Goal: Task Accomplishment & Management: Manage account settings

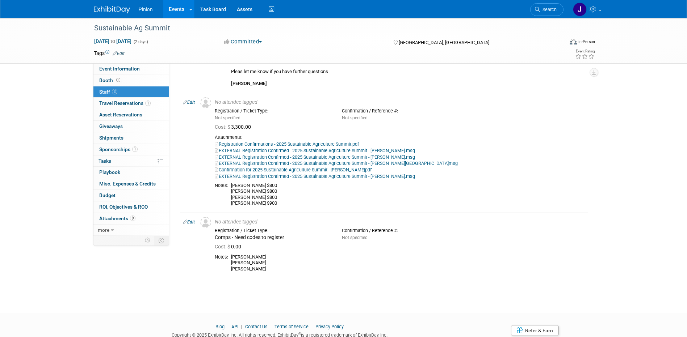
click at [106, 10] on img at bounding box center [112, 9] width 36 height 7
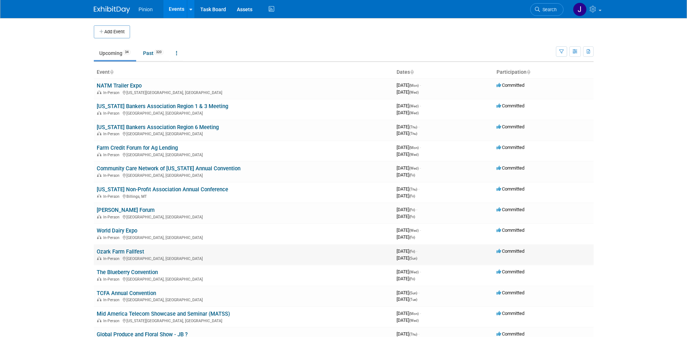
click at [126, 250] on link "Ozark Farm Fallfest" at bounding box center [120, 252] width 47 height 7
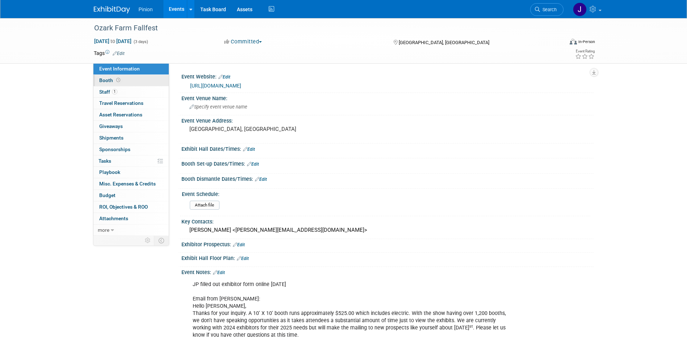
click at [106, 78] on span "Booth" at bounding box center [110, 80] width 22 height 6
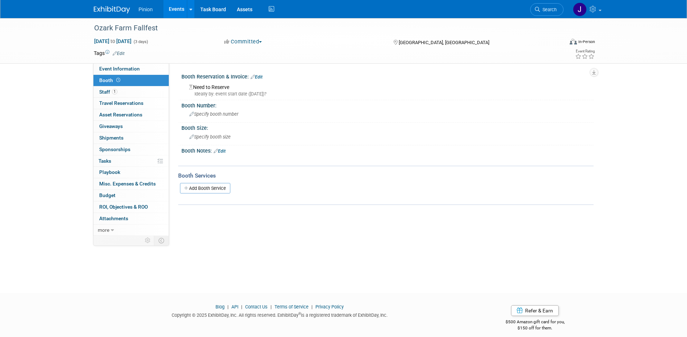
click at [260, 77] on link "Edit" at bounding box center [257, 77] width 12 height 5
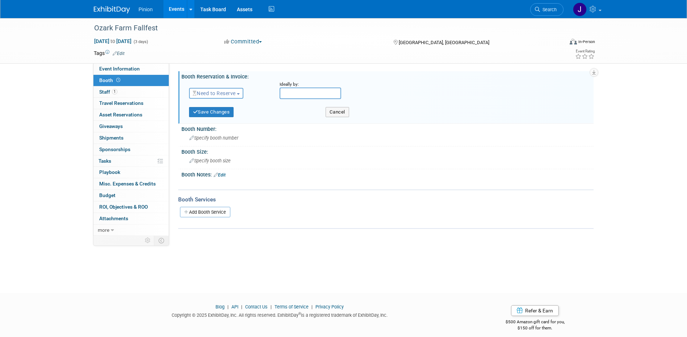
click at [205, 92] on span "Need to Reserve" at bounding box center [214, 94] width 43 height 6
click at [211, 115] on link "Reserved" at bounding box center [227, 116] width 77 height 10
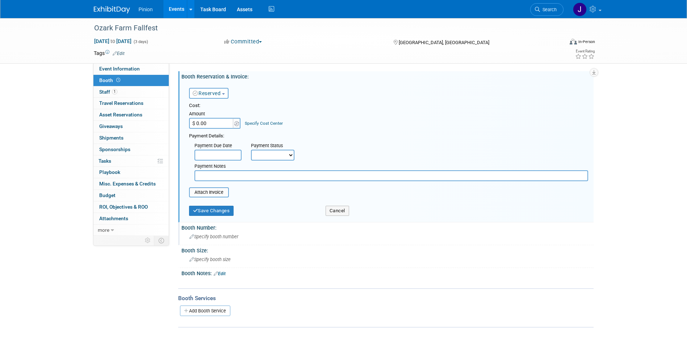
click at [231, 241] on div "Specify booth number" at bounding box center [387, 236] width 401 height 11
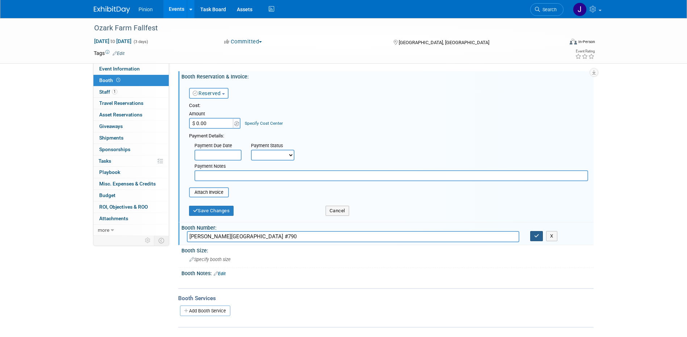
type input "Pinegar Center #790"
click at [537, 236] on icon "button" at bounding box center [536, 236] width 5 height 5
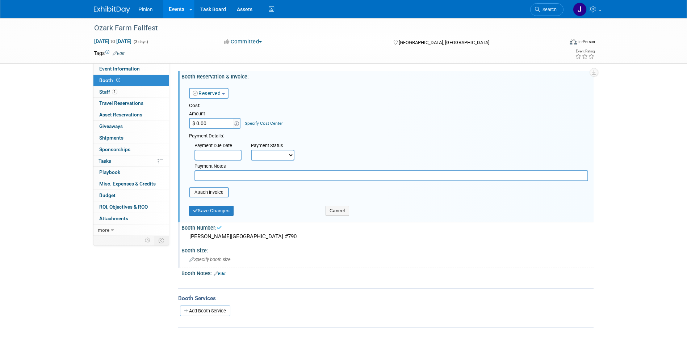
click at [232, 261] on div "Specify booth size" at bounding box center [387, 259] width 401 height 11
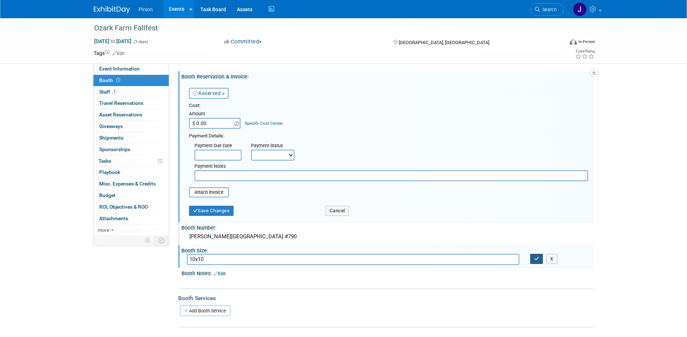
type input "10x10"
click at [534, 257] on icon "button" at bounding box center [536, 259] width 5 height 5
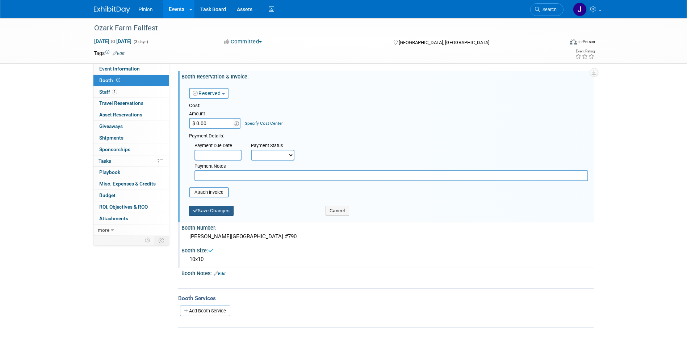
click at [228, 210] on button "Save Changes" at bounding box center [211, 211] width 45 height 10
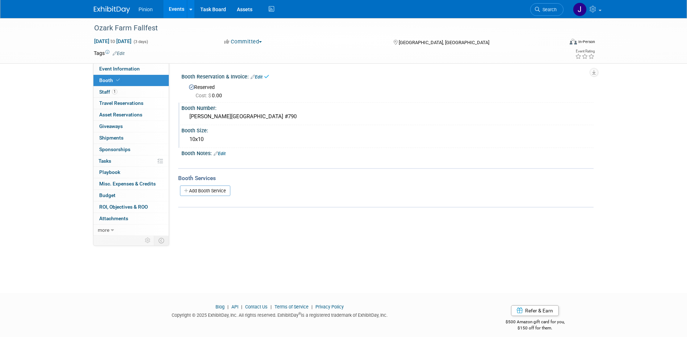
click at [261, 76] on link "Edit" at bounding box center [257, 77] width 12 height 5
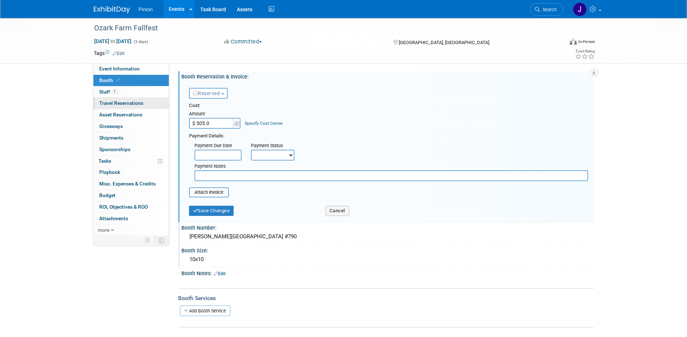
type input "$ 505.00"
click at [207, 212] on button "Save Changes" at bounding box center [211, 211] width 45 height 10
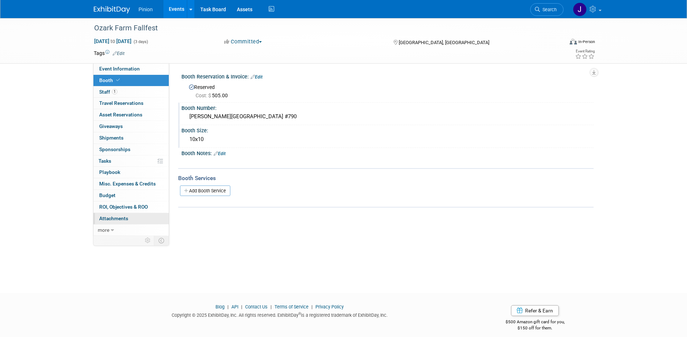
click at [122, 219] on span "Attachments 0" at bounding box center [113, 219] width 29 height 6
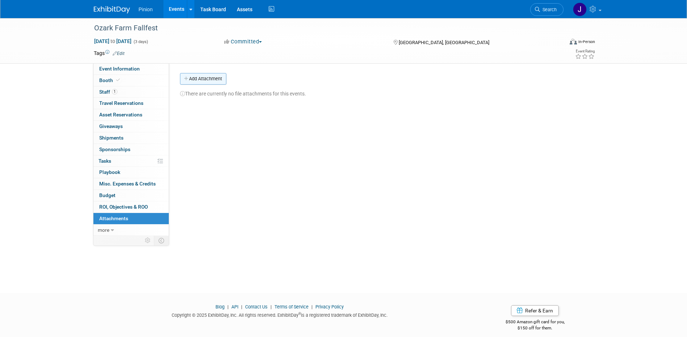
click at [192, 78] on button "Add Attachment" at bounding box center [203, 79] width 46 height 12
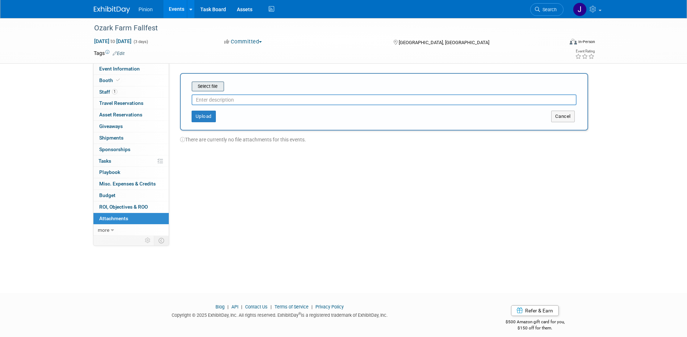
click at [217, 87] on input "file" at bounding box center [180, 86] width 86 height 9
click at [275, 99] on input "text" at bounding box center [384, 97] width 385 height 11
type input "Vendor packet emailed 09/17/25"
click at [207, 115] on button "Upload" at bounding box center [204, 114] width 24 height 12
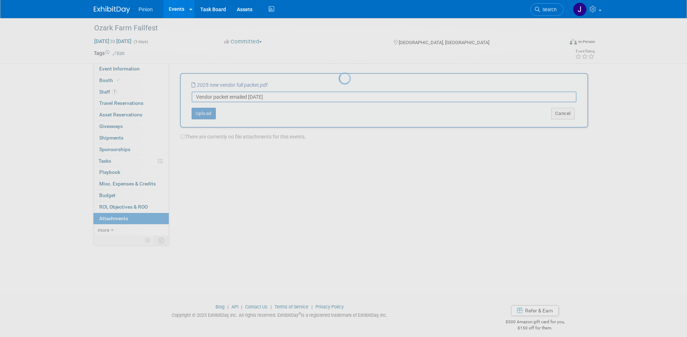
click at [339, 70] on div at bounding box center [344, 168] width 10 height 337
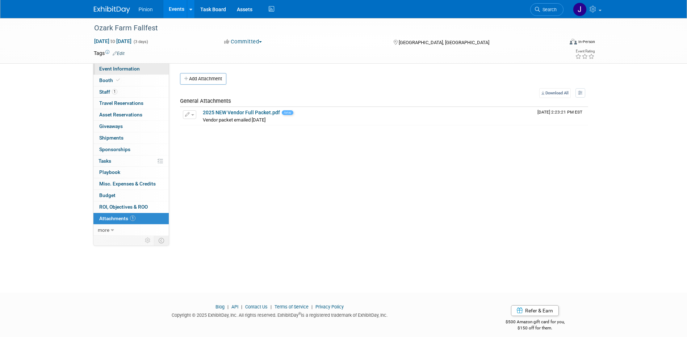
click at [139, 69] on link "Event Information" at bounding box center [130, 68] width 75 height 11
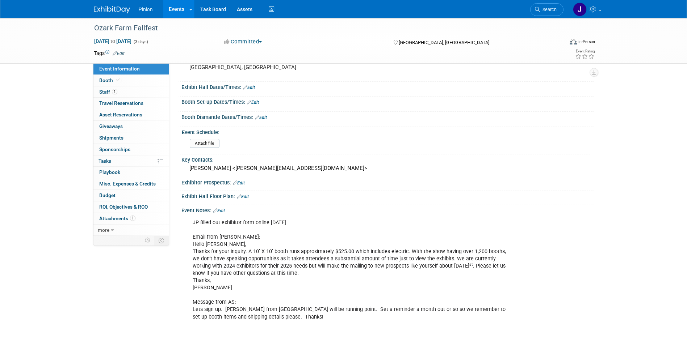
scroll to position [65, 0]
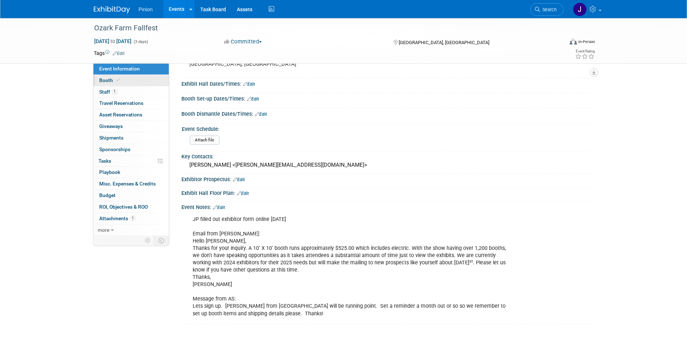
click at [120, 79] on span at bounding box center [118, 79] width 7 height 5
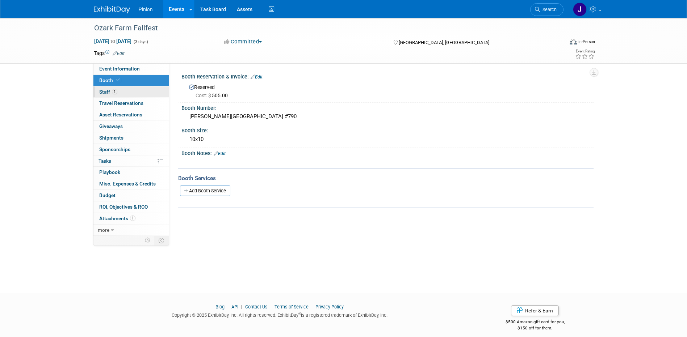
click at [119, 93] on link "1 Staff 1" at bounding box center [130, 92] width 75 height 11
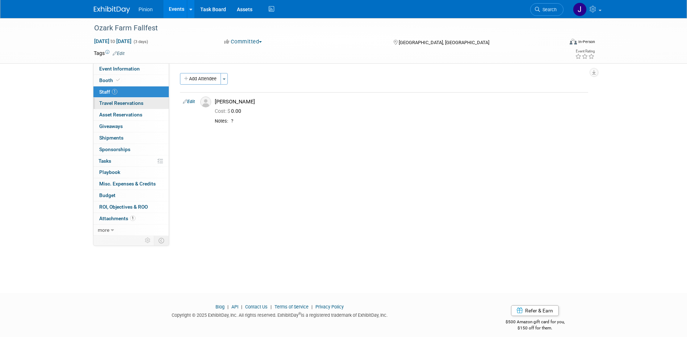
click at [130, 106] on span "Travel Reservations 0" at bounding box center [121, 103] width 44 height 6
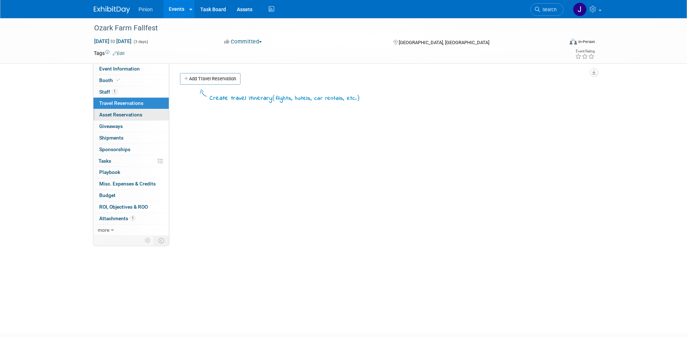
click at [132, 113] on span "Asset Reservations 0" at bounding box center [120, 115] width 43 height 6
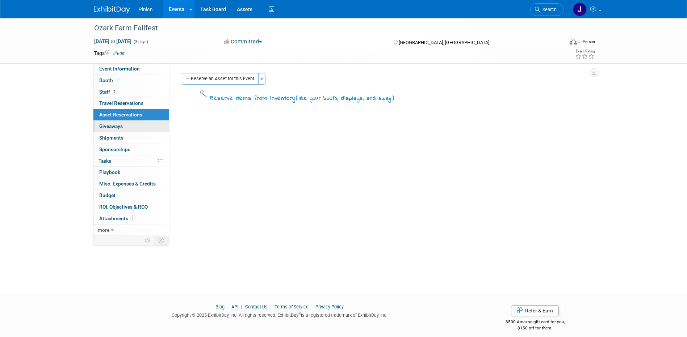
click at [120, 125] on span "Giveaways 0" at bounding box center [111, 126] width 24 height 6
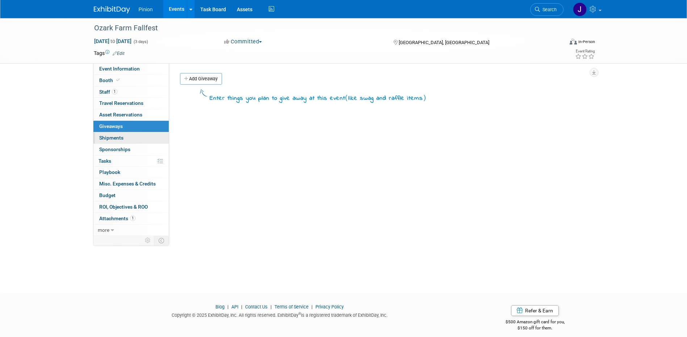
click at [119, 136] on span "Shipments 0" at bounding box center [111, 138] width 24 height 6
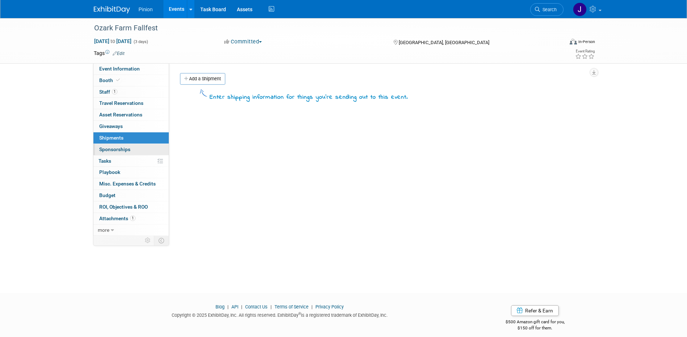
click at [122, 148] on span "Sponsorships 0" at bounding box center [114, 150] width 31 height 6
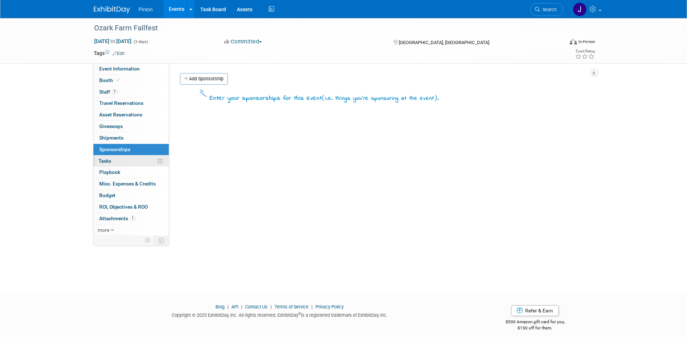
click at [118, 160] on link "0% Tasks 0%" at bounding box center [130, 161] width 75 height 11
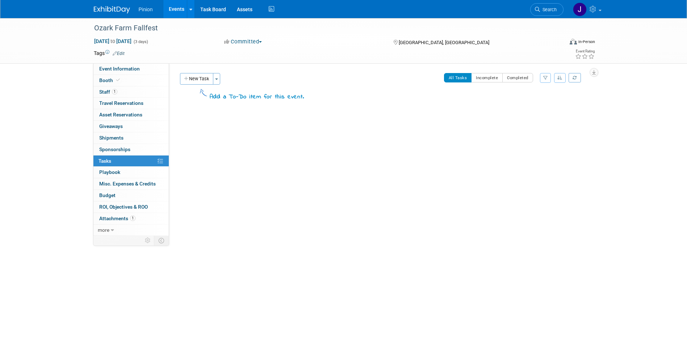
click at [122, 63] on div "Ozark Farm Fallfest Oct 3, 2025 to Oct 5, 2025 (3 days) Oct 3, 2025 to Oct 5, 2…" at bounding box center [343, 40] width 510 height 45
click at [129, 72] on link "Event Information" at bounding box center [130, 68] width 75 height 11
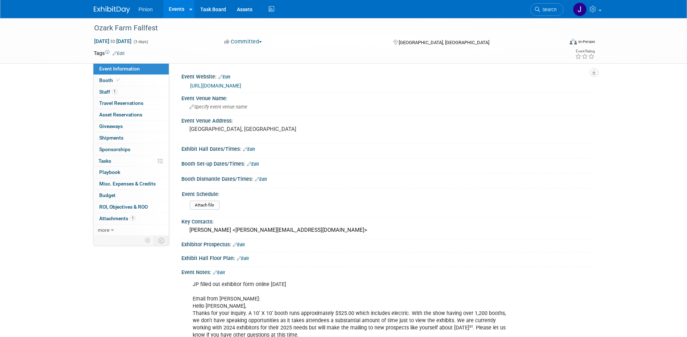
click at [245, 245] on link "Edit" at bounding box center [239, 245] width 12 height 5
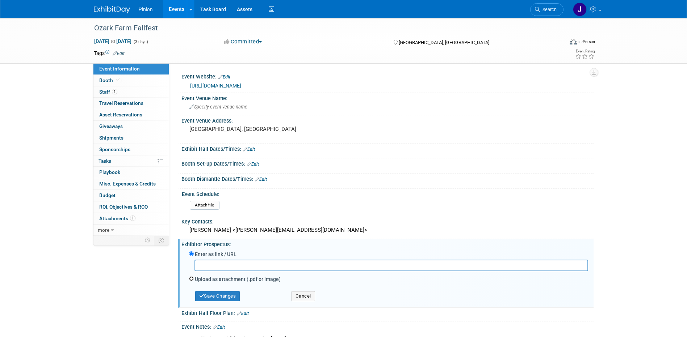
click at [190, 278] on input "Upload as attachment (.pdf or image)" at bounding box center [191, 279] width 5 height 5
radio input "true"
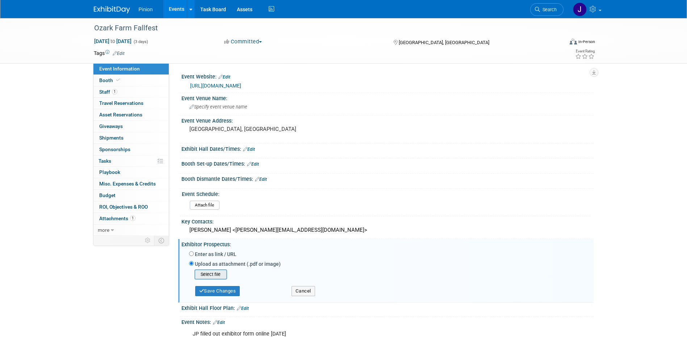
click at [207, 277] on input "file" at bounding box center [183, 274] width 86 height 9
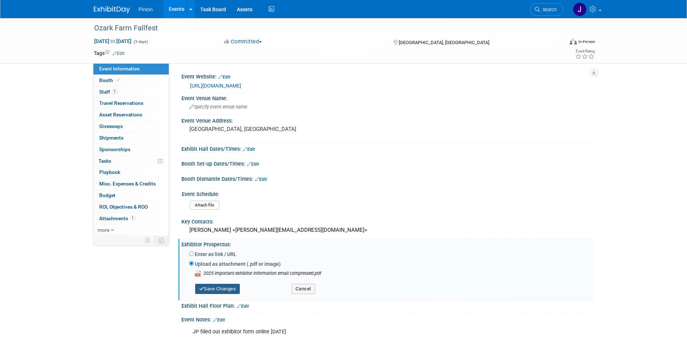
click at [240, 293] on button "Save Changes" at bounding box center [217, 289] width 45 height 10
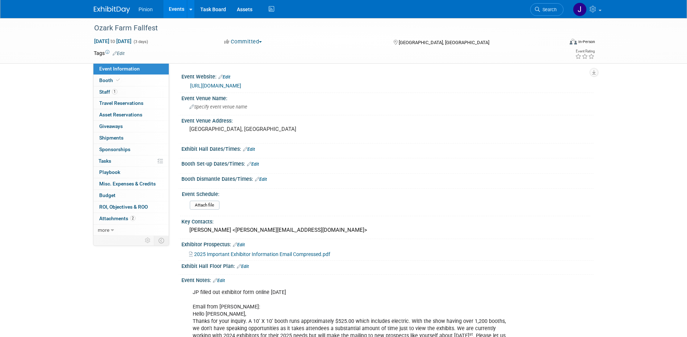
click at [116, 8] on img at bounding box center [112, 9] width 36 height 7
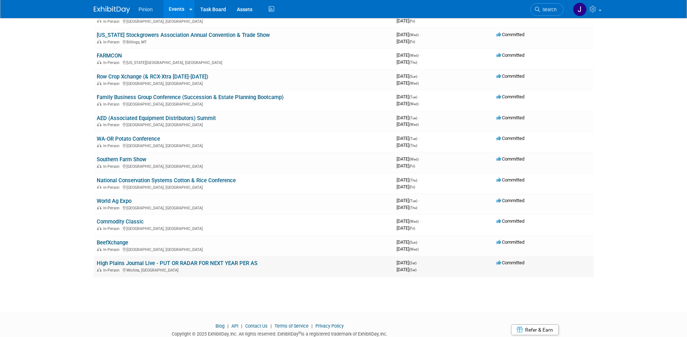
scroll to position [509, 0]
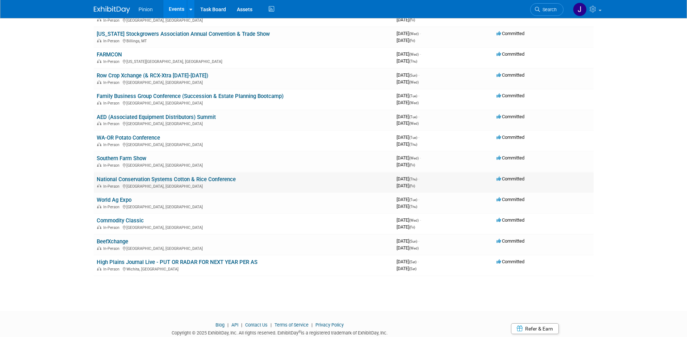
click at [231, 181] on link "National Conservation Systems Cotton & Rice Conference" at bounding box center [166, 179] width 139 height 7
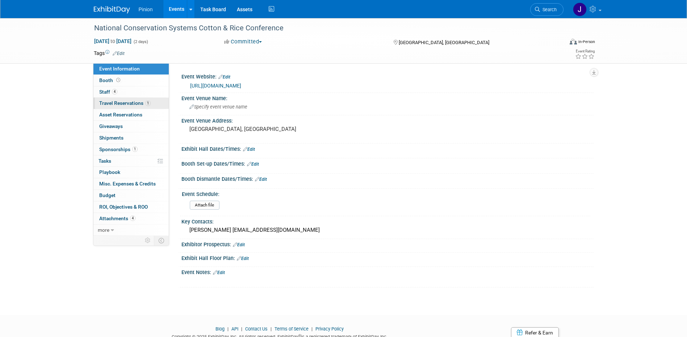
click at [129, 103] on span "Travel Reservations 1" at bounding box center [124, 103] width 51 height 6
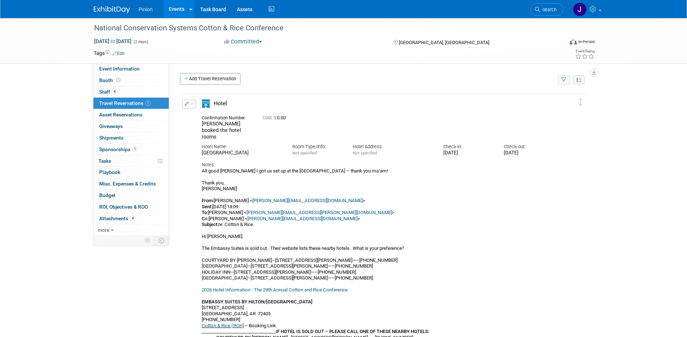
click at [192, 102] on button "button" at bounding box center [188, 104] width 13 height 9
click at [201, 115] on button "Edit Reservation" at bounding box center [213, 117] width 61 height 10
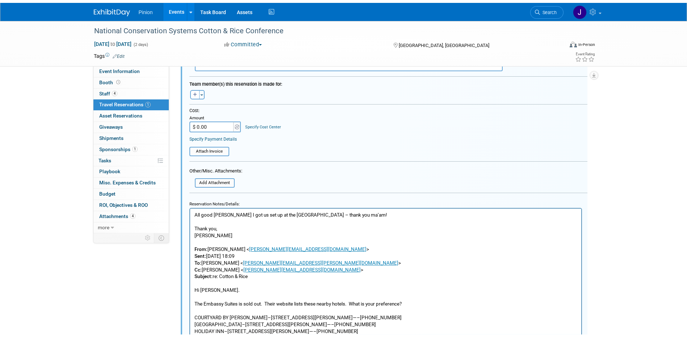
scroll to position [281, 0]
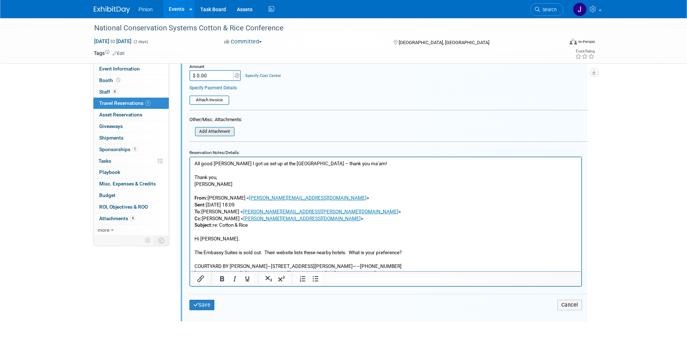
click at [218, 134] on input "file" at bounding box center [191, 132] width 86 height 8
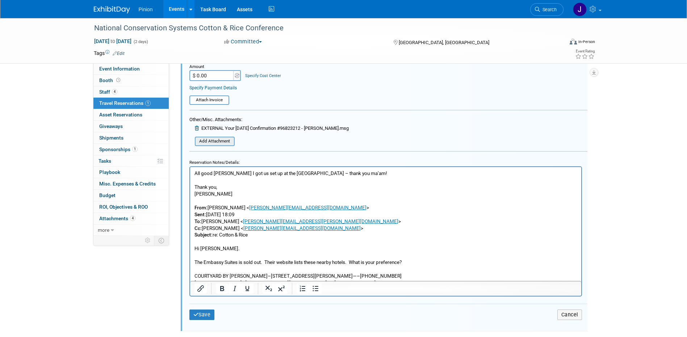
click at [213, 144] on input "file" at bounding box center [191, 142] width 86 height 8
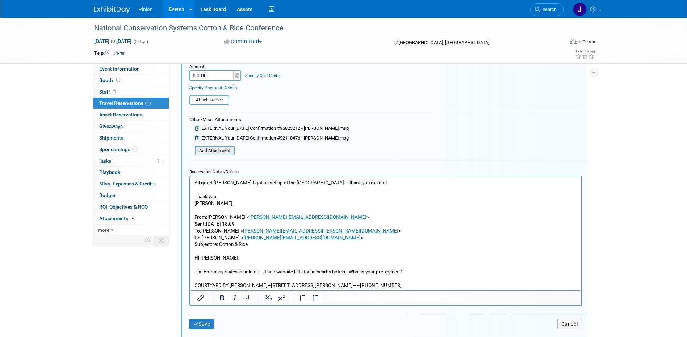
click at [208, 151] on input "file" at bounding box center [191, 151] width 86 height 8
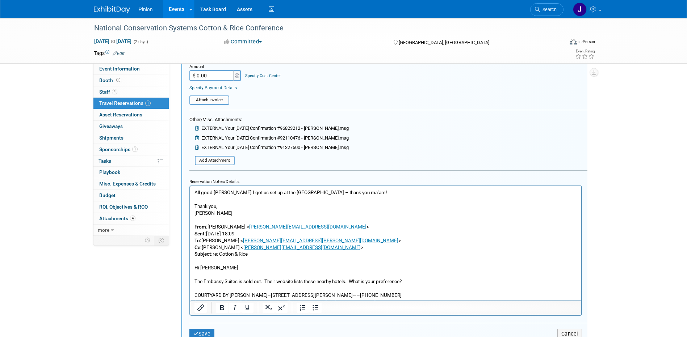
click at [194, 192] on p "All good [PERSON_NAME] I got us set up at the [GEOGRAPHIC_DATA] – thank you ma’…" at bounding box center [385, 285] width 383 height 192
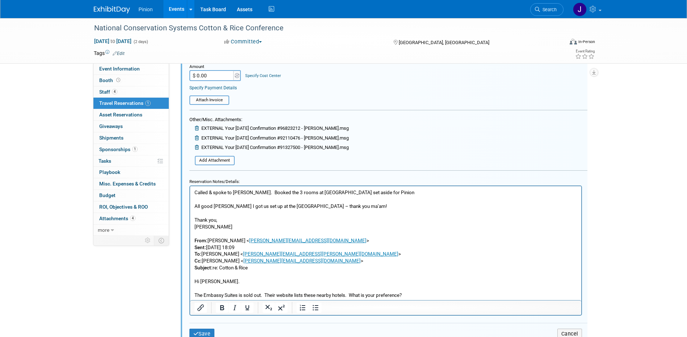
click at [242, 193] on p "Called & spoke to [PERSON_NAME]. Booked the 3 rooms at [GEOGRAPHIC_DATA] set as…" at bounding box center [385, 192] width 383 height 7
click at [391, 189] on p "Called & spoke to [PERSON_NAME] 9/17. Booked the 3 rooms at [GEOGRAPHIC_DATA] s…" at bounding box center [385, 192] width 383 height 7
drag, startPoint x: 391, startPoint y: 192, endPoint x: 379, endPoint y: 371, distance: 180.4
click at [190, 186] on html "Called & spoke to [PERSON_NAME] 9/17. Booked the 3 rooms at [GEOGRAPHIC_DATA] s…" at bounding box center [385, 304] width 391 height 236
click at [222, 307] on icon "Bold" at bounding box center [222, 308] width 4 height 5
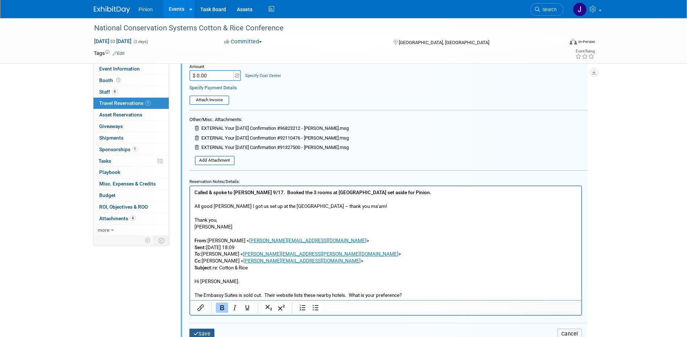
click at [201, 334] on button "Save" at bounding box center [201, 334] width 25 height 10
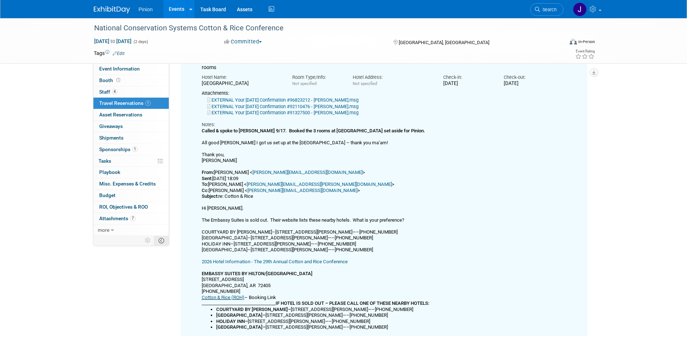
scroll to position [13, 0]
